Goal: Task Accomplishment & Management: Manage account settings

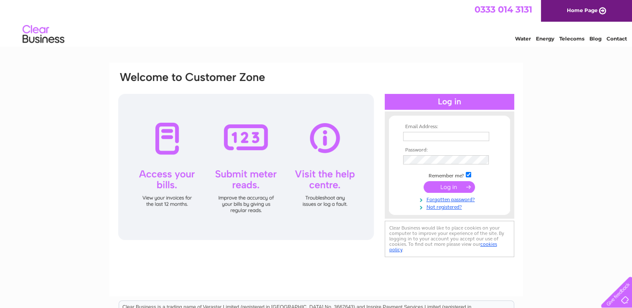
type input "johncoxmotors@hotmail.co.uk"
click at [451, 185] on input "submit" at bounding box center [449, 187] width 51 height 12
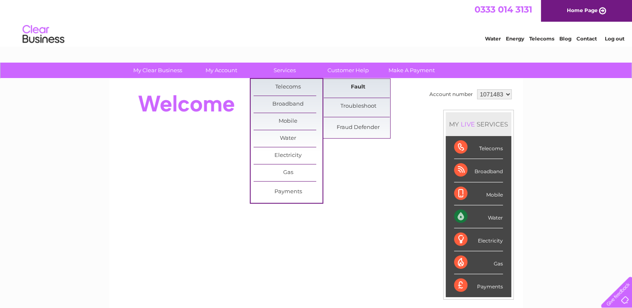
click at [359, 89] on link "Fault" at bounding box center [358, 87] width 69 height 17
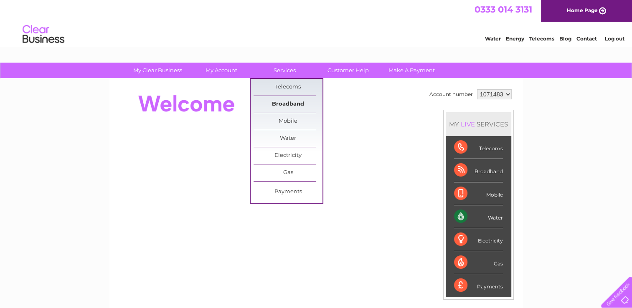
click at [291, 105] on link "Broadband" at bounding box center [288, 104] width 69 height 17
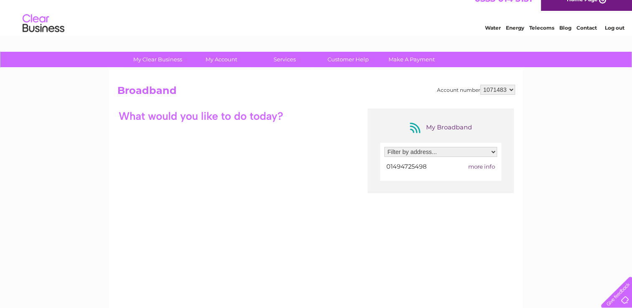
scroll to position [10, 0]
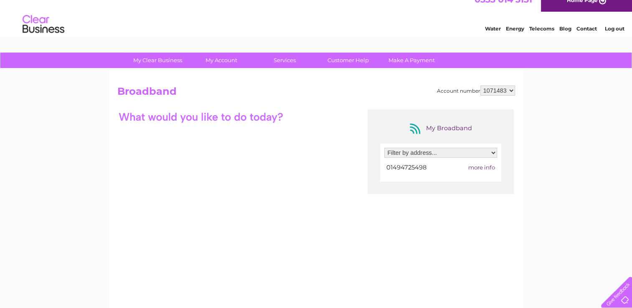
click at [485, 167] on span "more info" at bounding box center [481, 167] width 27 height 7
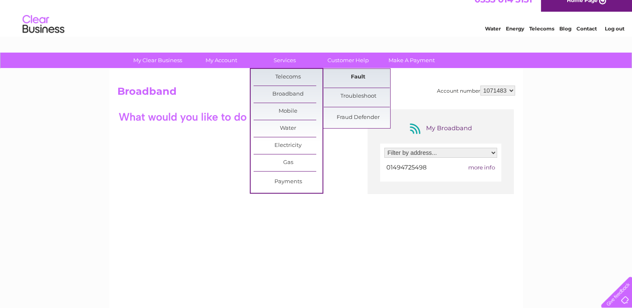
click at [364, 80] on link "Fault" at bounding box center [358, 77] width 69 height 17
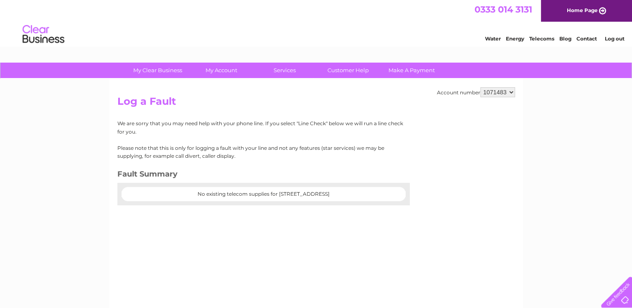
click at [585, 38] on link "Contact" at bounding box center [586, 39] width 20 height 6
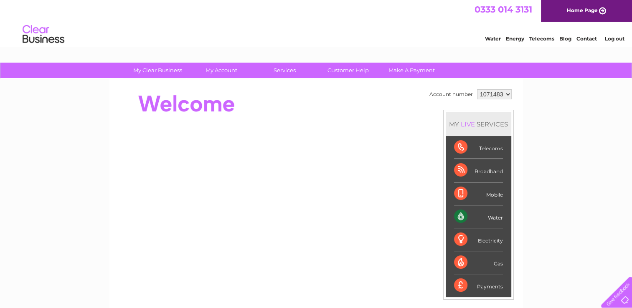
click at [611, 40] on link "Log out" at bounding box center [614, 39] width 20 height 6
